Goal: Information Seeking & Learning: Learn about a topic

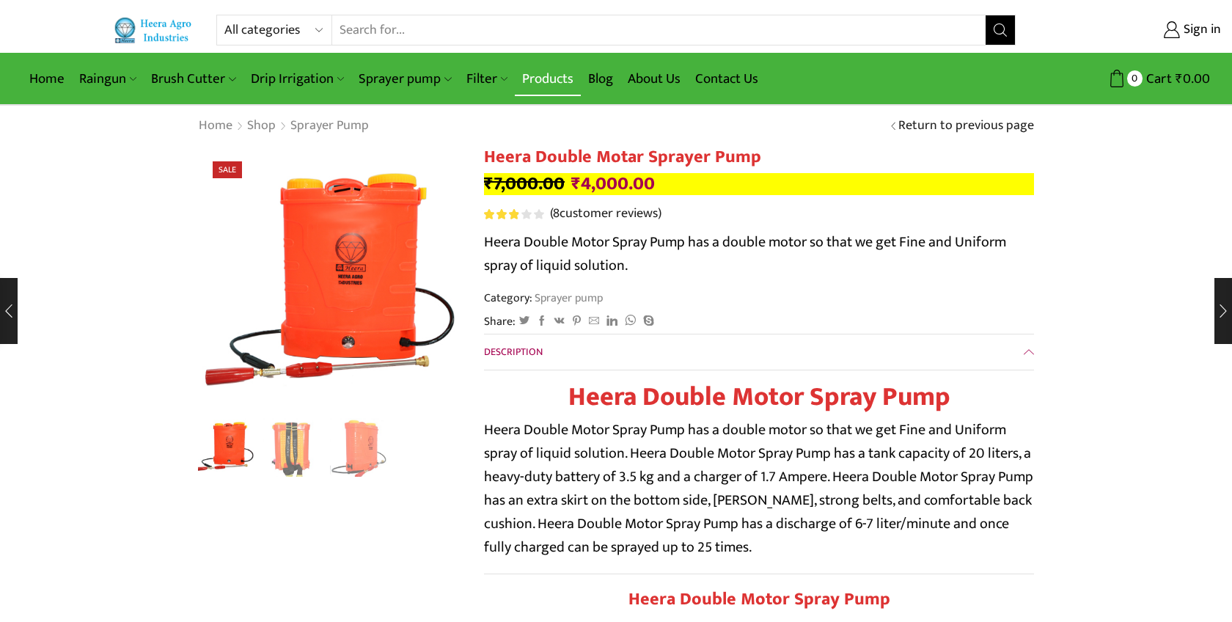
click at [563, 76] on link "Products" at bounding box center [548, 79] width 66 height 34
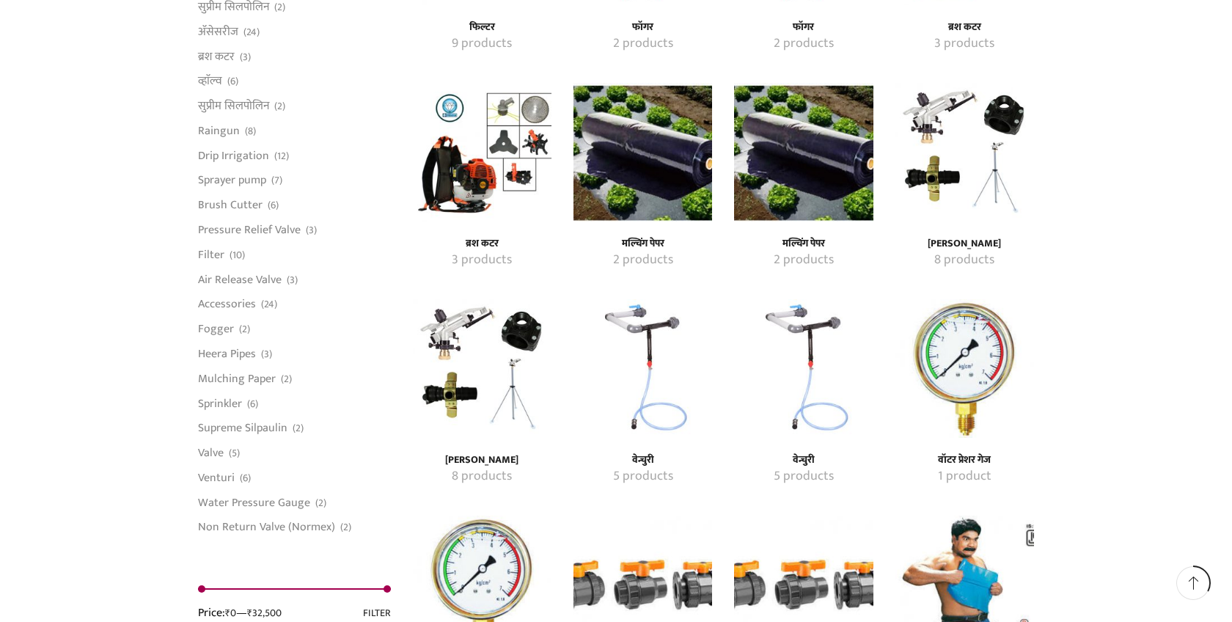
scroll to position [1211, 0]
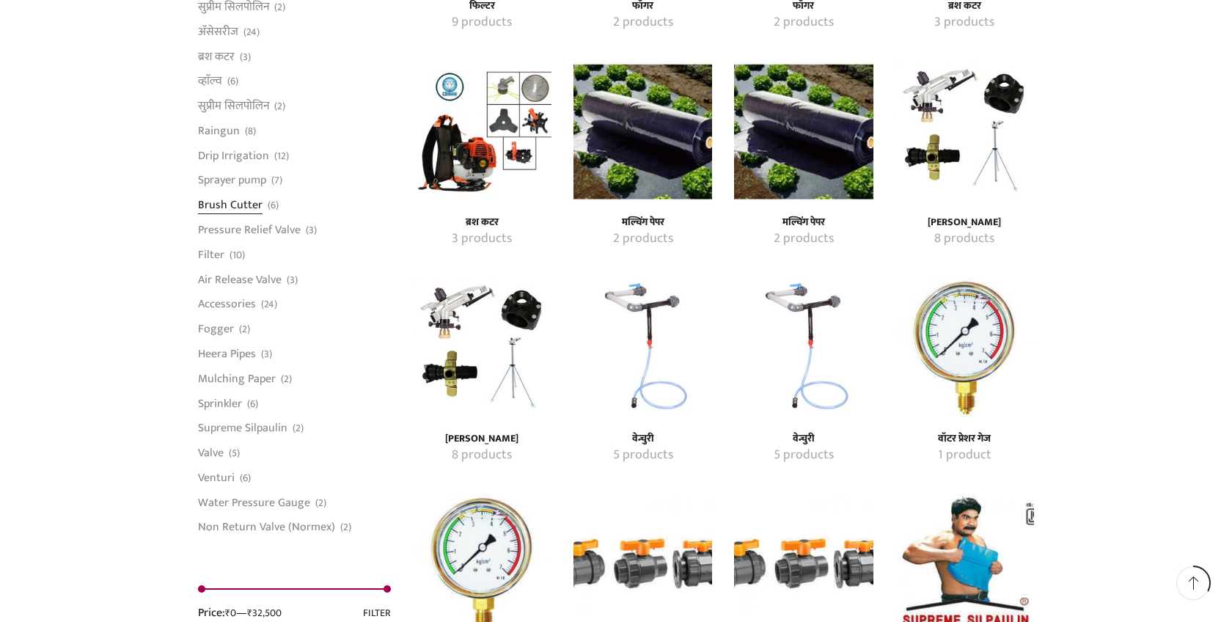
click at [236, 209] on link "Brush Cutter" at bounding box center [230, 205] width 65 height 25
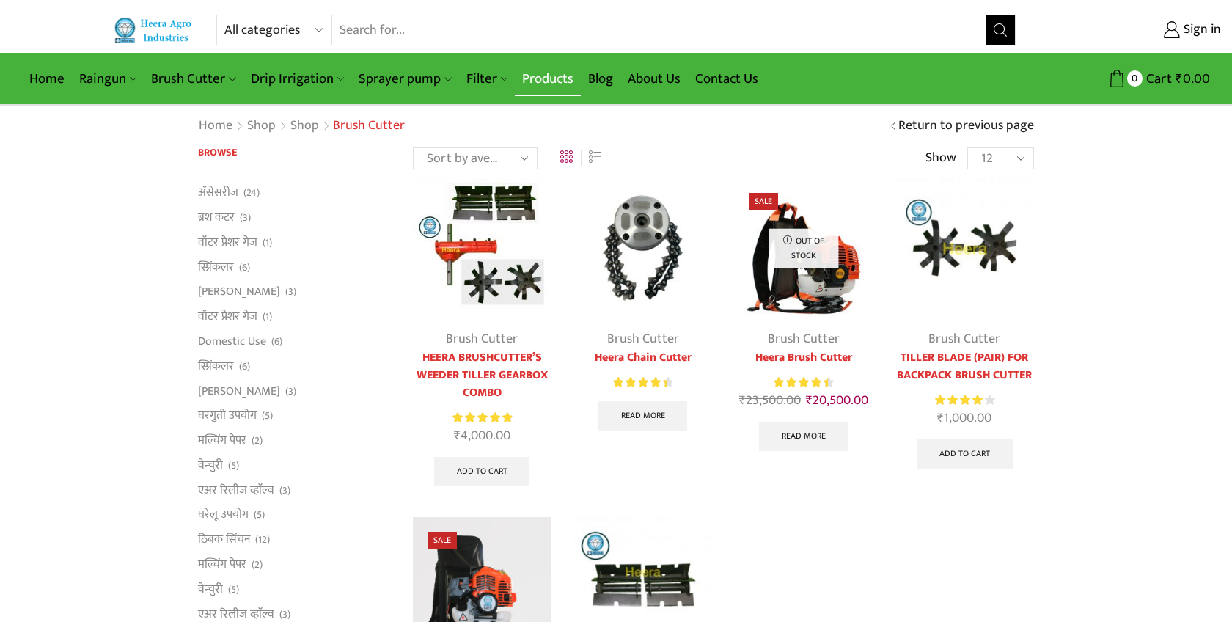
click at [552, 73] on link "Products" at bounding box center [548, 79] width 66 height 34
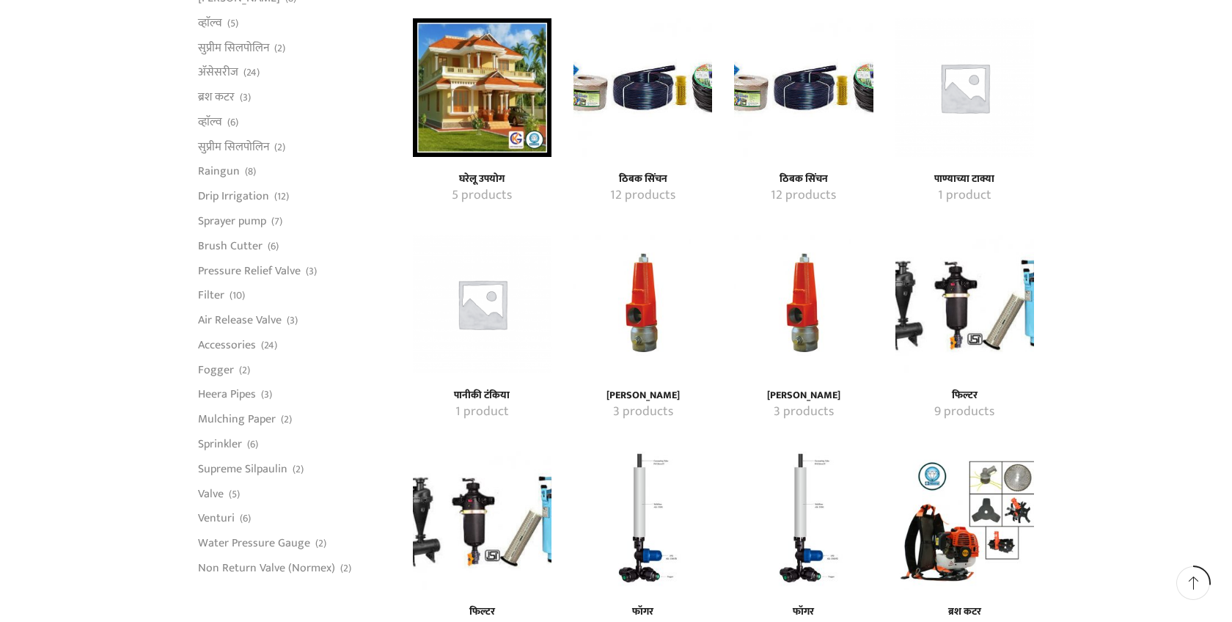
scroll to position [1211, 0]
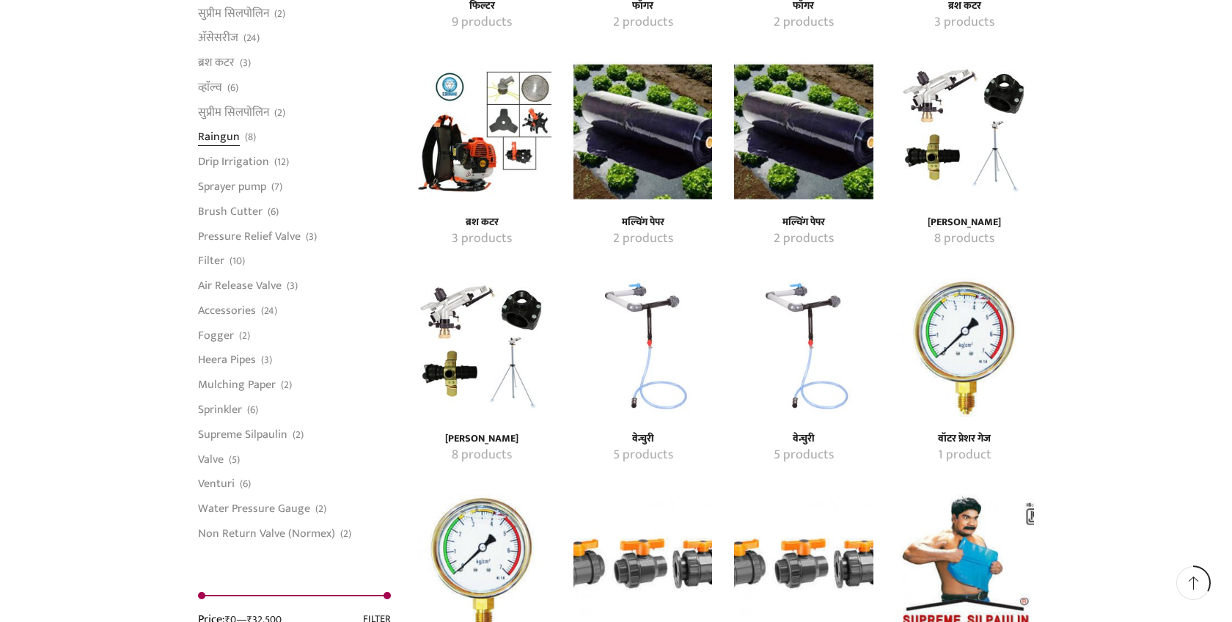
click at [227, 141] on link "Raingun" at bounding box center [219, 137] width 42 height 25
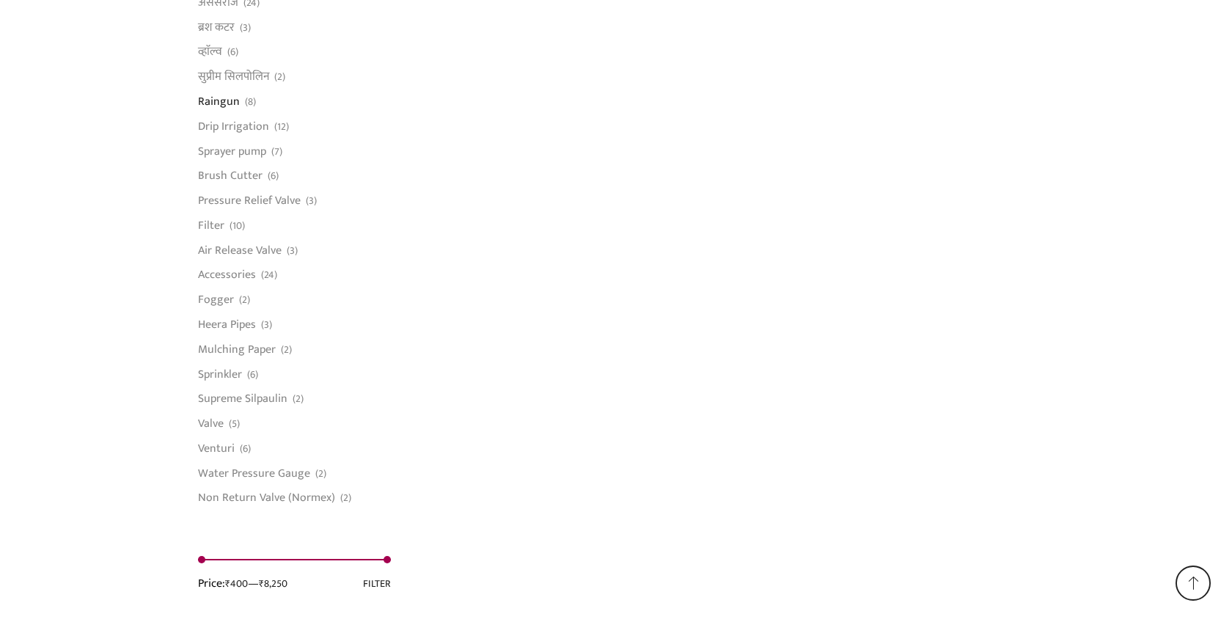
scroll to position [1103, 0]
